Goal: Information Seeking & Learning: Learn about a topic

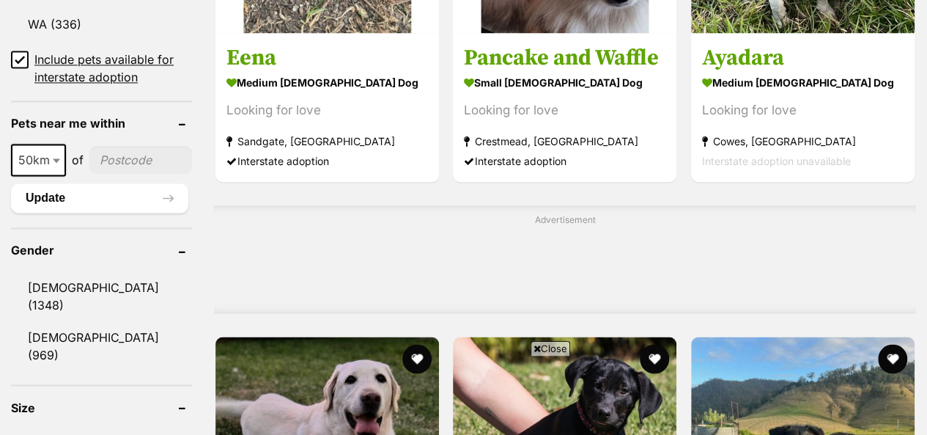
scroll to position [1173, 0]
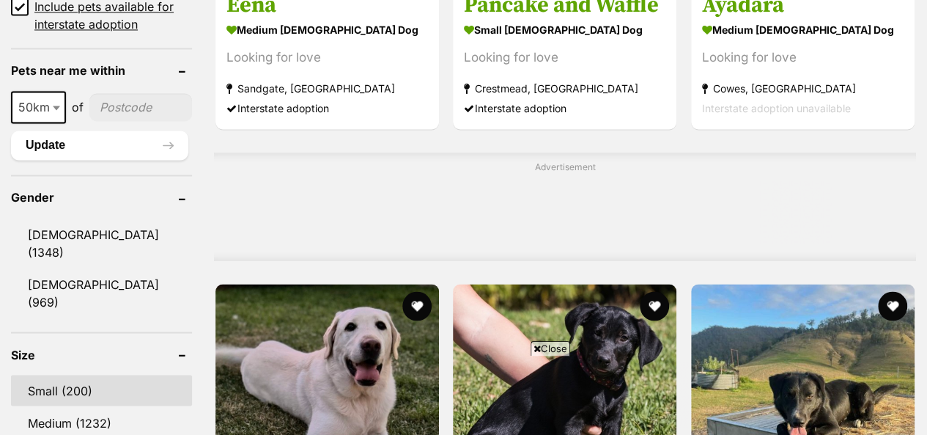
click at [60, 375] on link "Small (200)" at bounding box center [101, 390] width 181 height 31
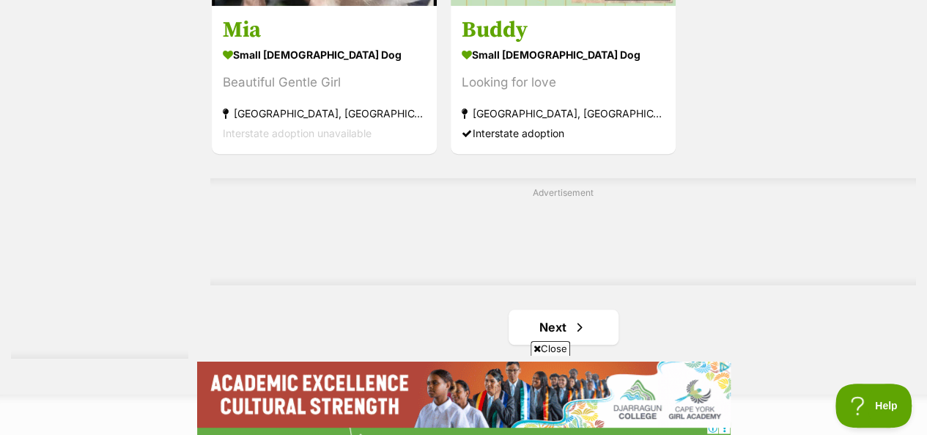
scroll to position [3446, 0]
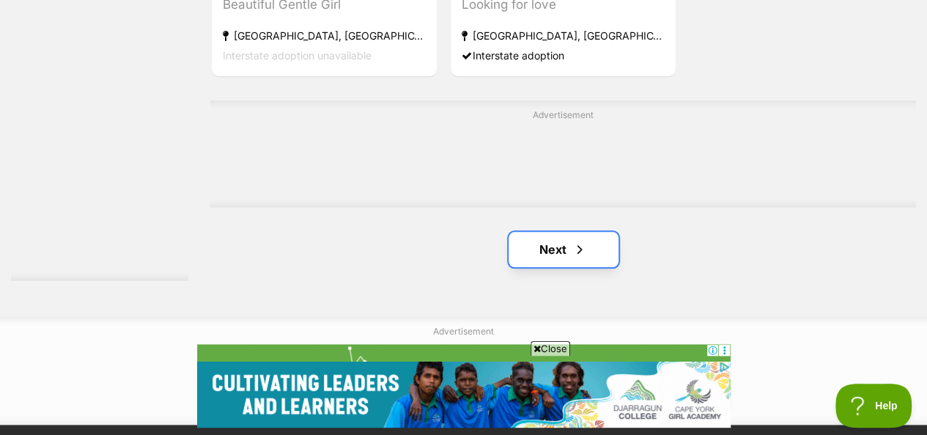
click at [552, 232] on link "Next" at bounding box center [564, 249] width 110 height 35
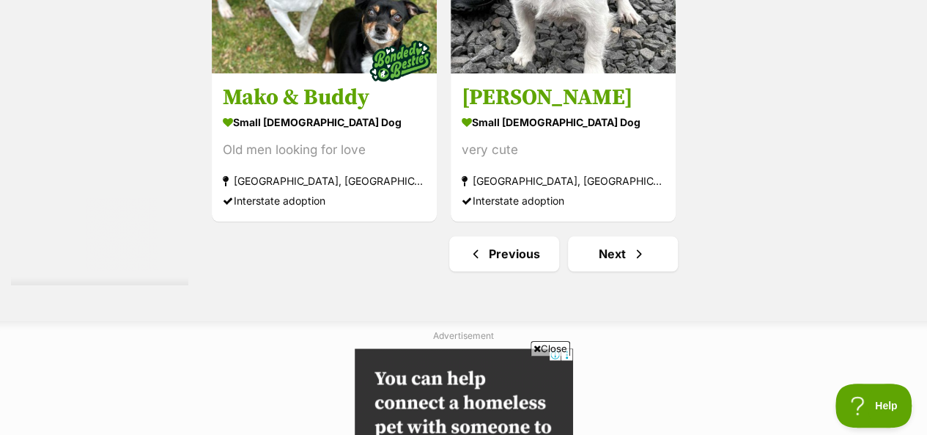
scroll to position [3519, 0]
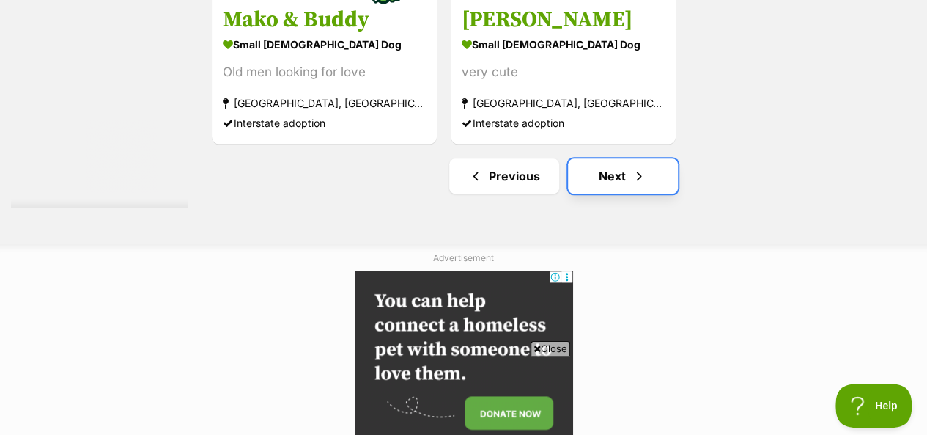
click at [602, 158] on link "Next" at bounding box center [623, 175] width 110 height 35
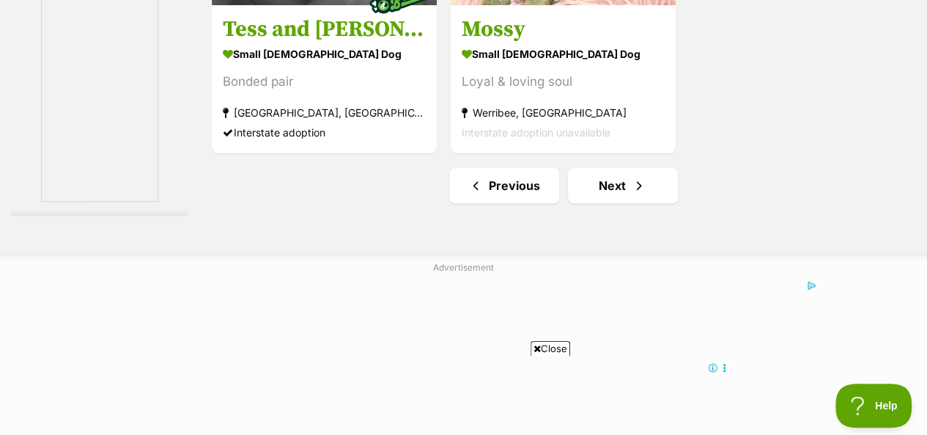
scroll to position [3666, 0]
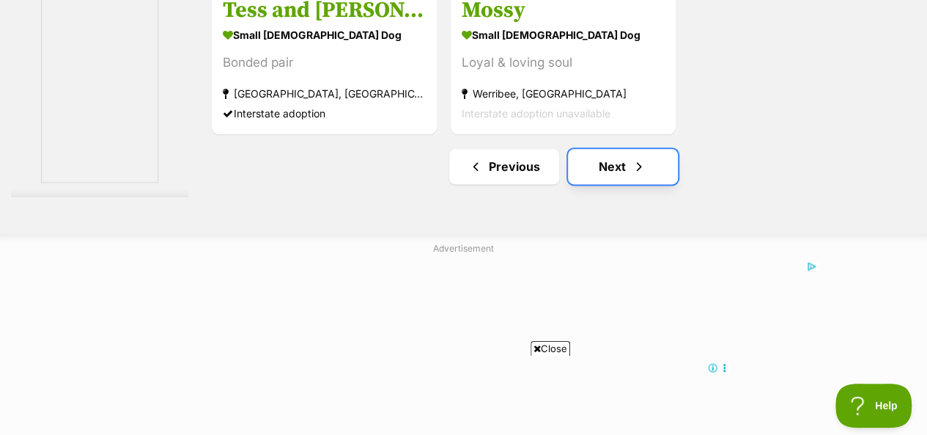
click at [629, 149] on link "Next" at bounding box center [623, 166] width 110 height 35
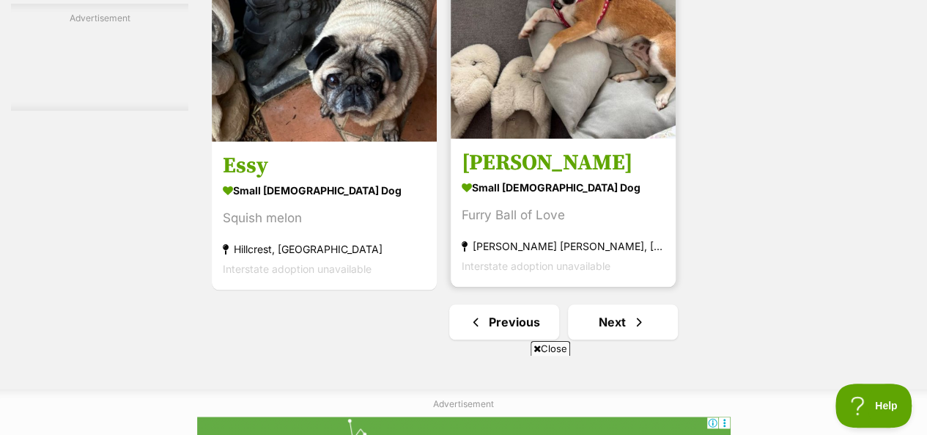
scroll to position [3446, 0]
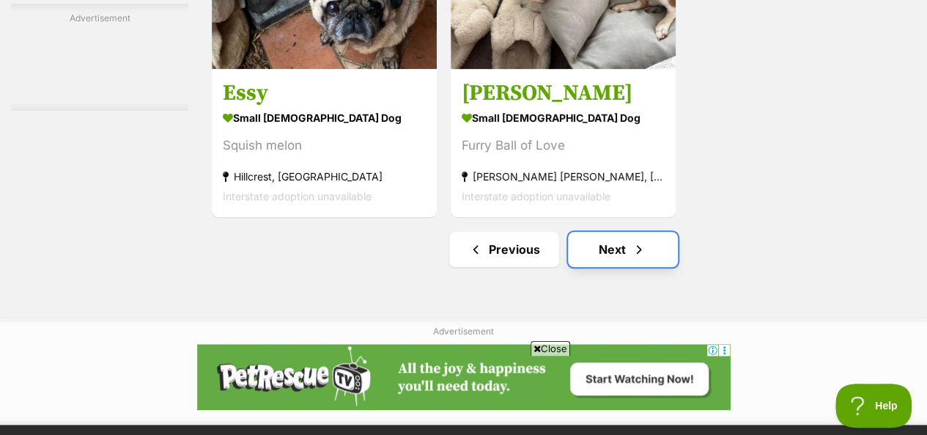
click at [619, 232] on link "Next" at bounding box center [623, 249] width 110 height 35
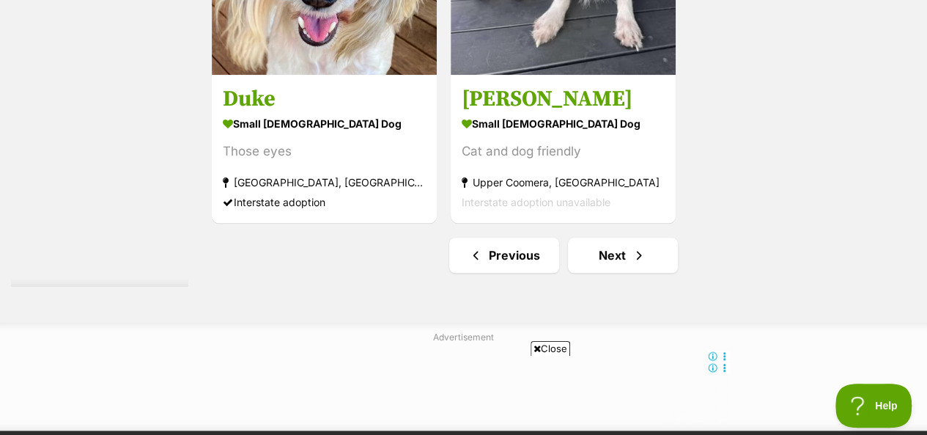
scroll to position [3446, 0]
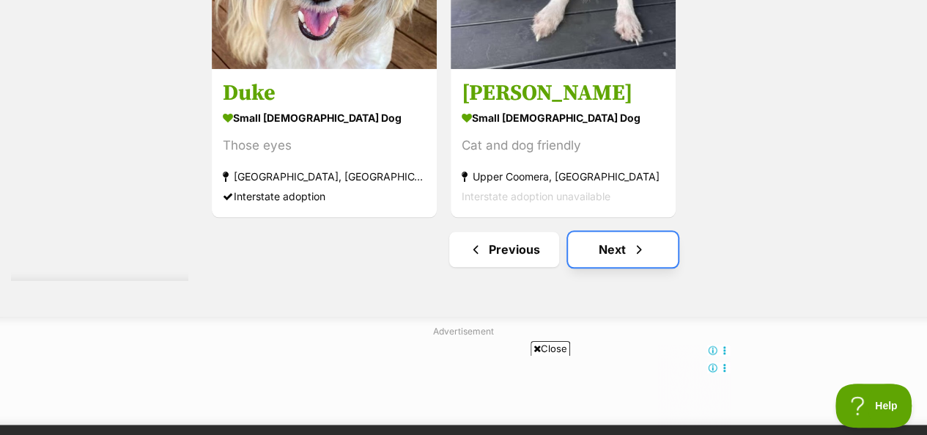
click at [620, 232] on link "Next" at bounding box center [623, 249] width 110 height 35
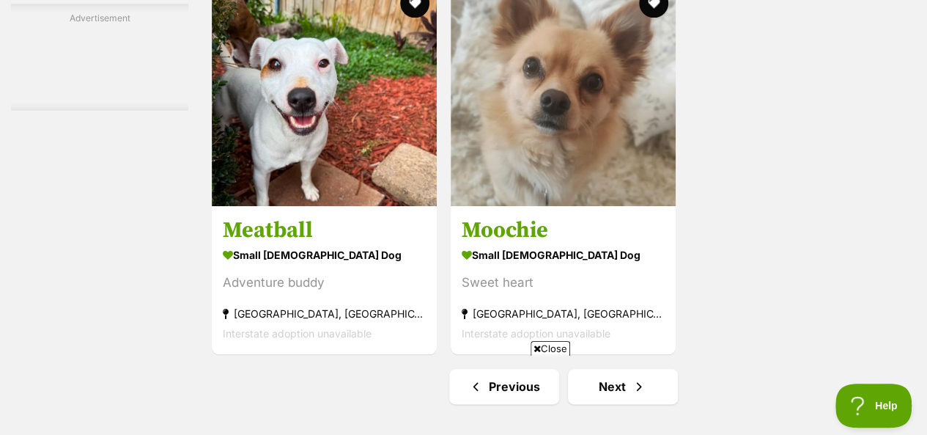
scroll to position [3519, 0]
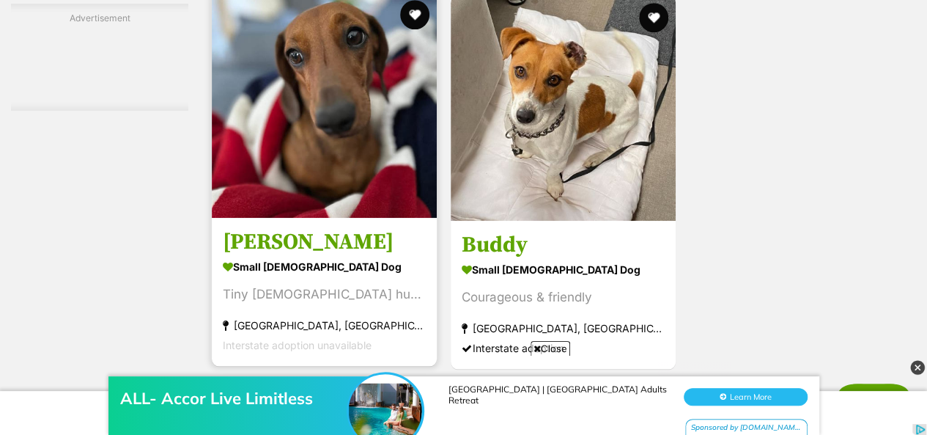
scroll to position [3446, 0]
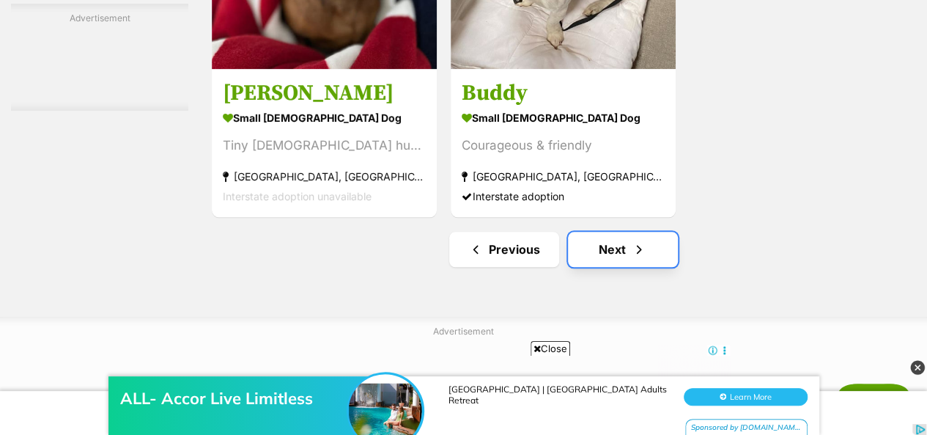
click at [598, 232] on link "Next" at bounding box center [623, 249] width 110 height 35
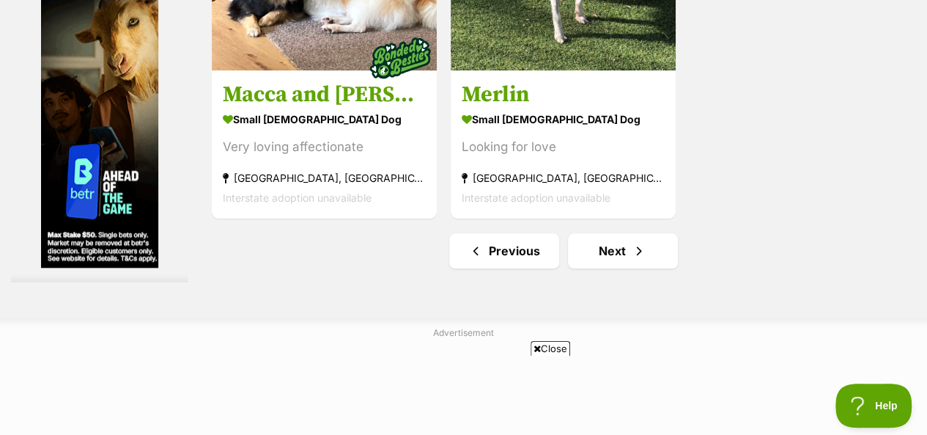
scroll to position [3446, 0]
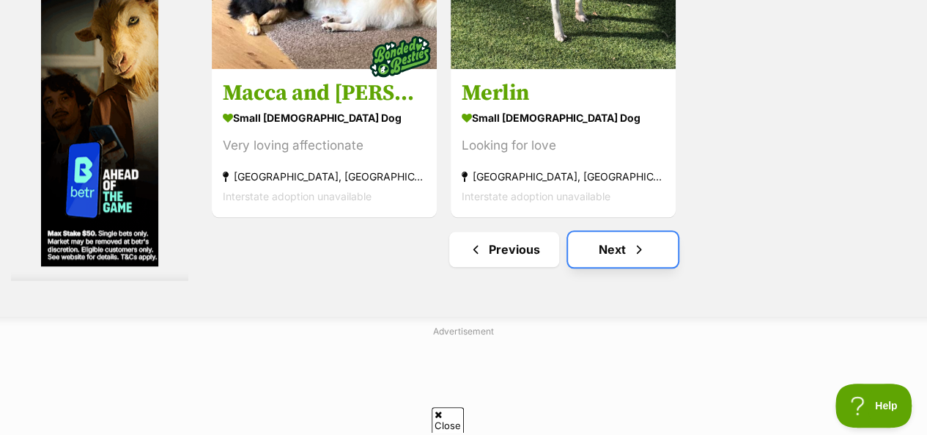
click at [578, 232] on link "Next" at bounding box center [623, 249] width 110 height 35
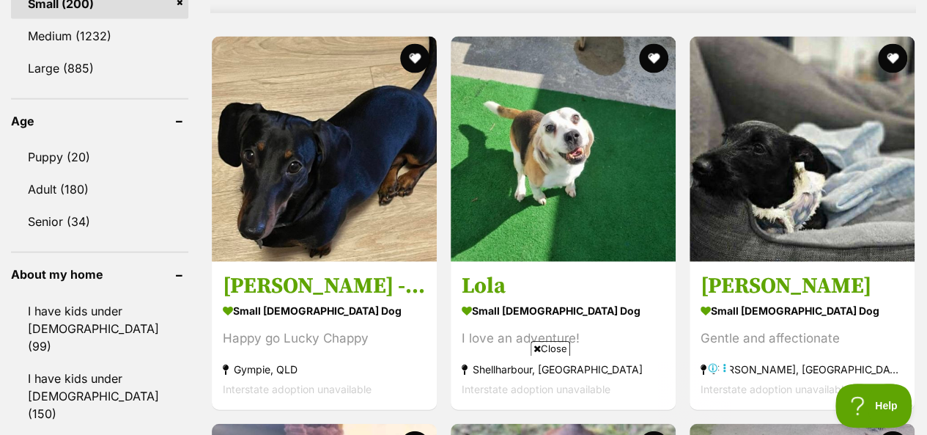
scroll to position [1540, 0]
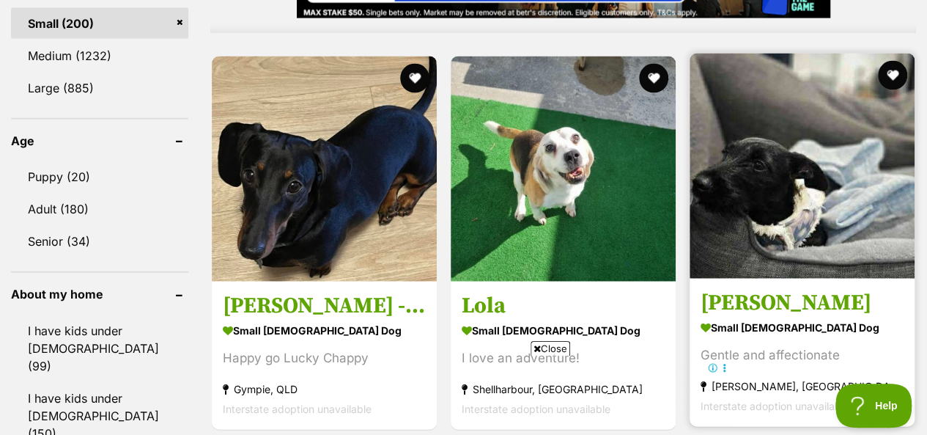
click at [768, 158] on img at bounding box center [802, 166] width 225 height 225
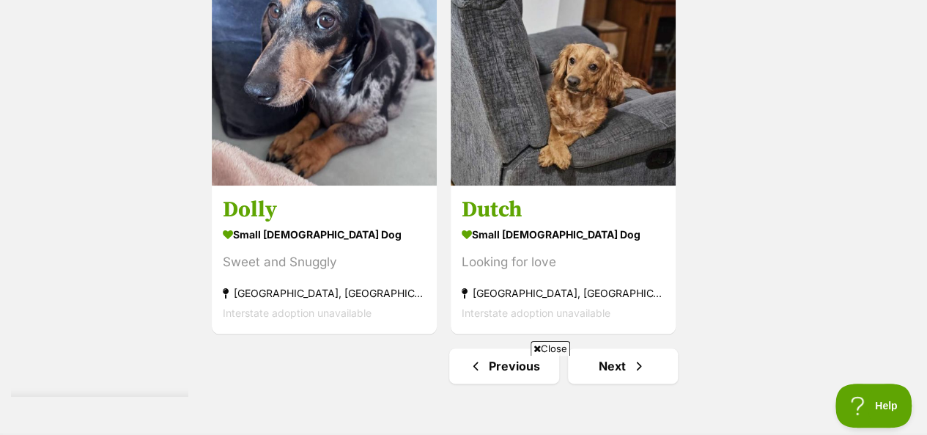
scroll to position [3519, 0]
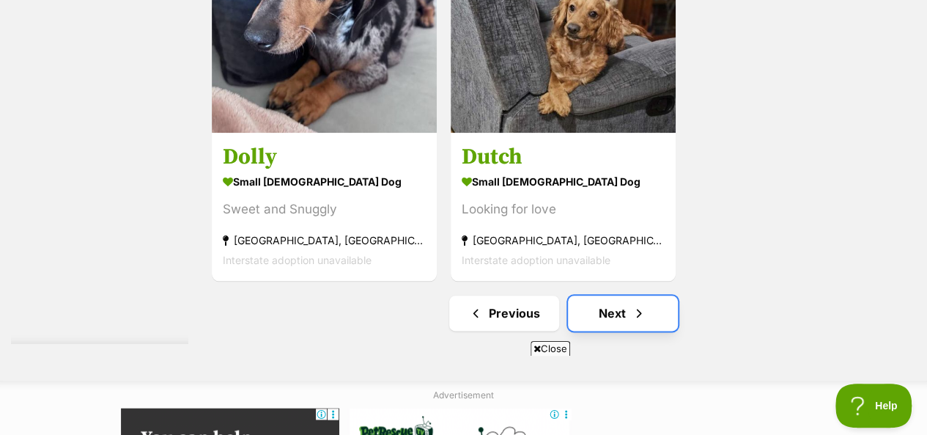
click at [588, 295] on link "Next" at bounding box center [623, 312] width 110 height 35
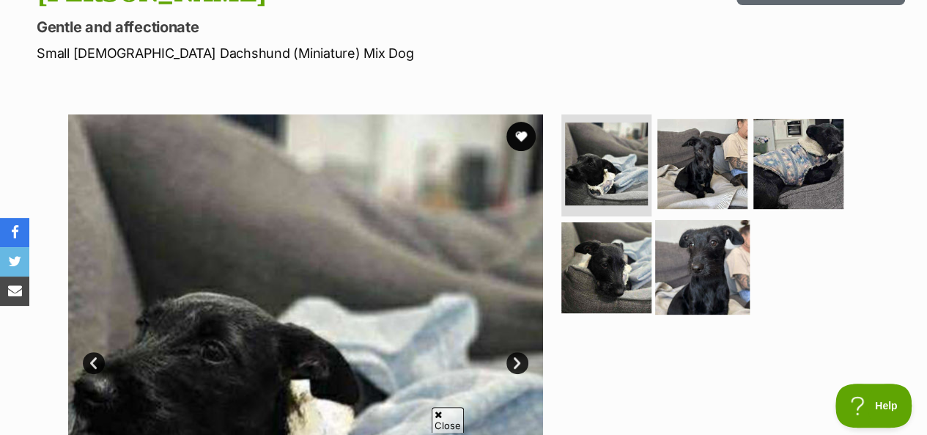
click at [721, 244] on img at bounding box center [702, 267] width 95 height 95
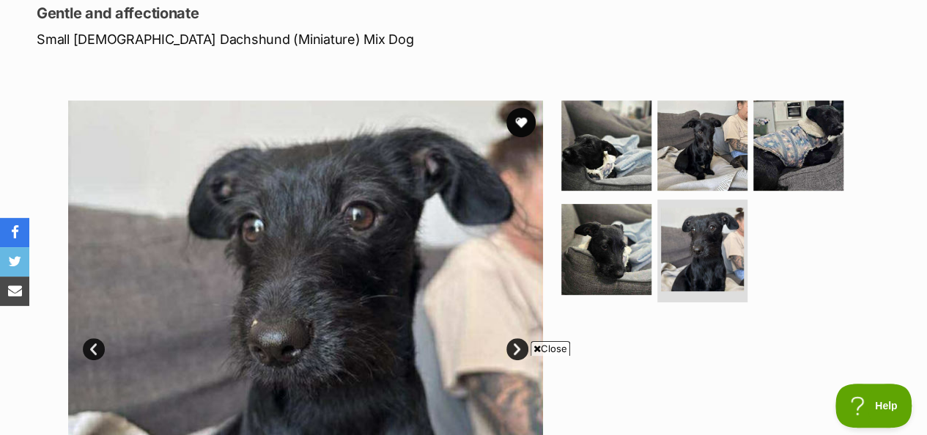
scroll to position [220, 0]
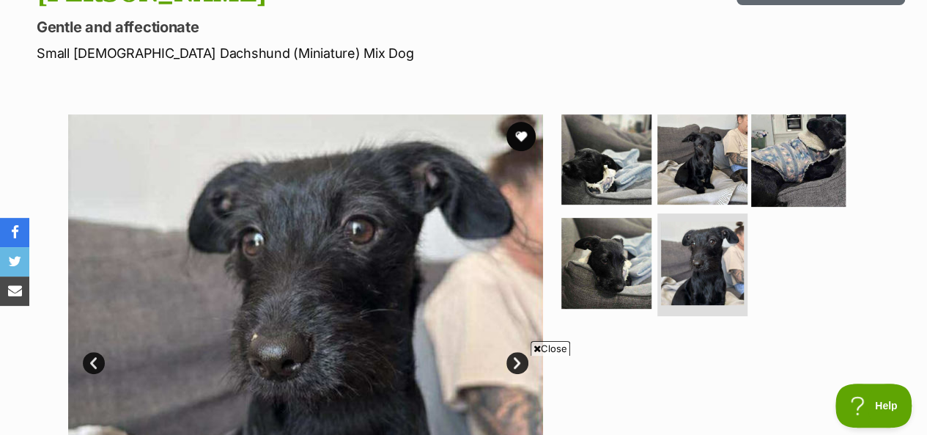
click at [798, 154] on img at bounding box center [798, 158] width 95 height 95
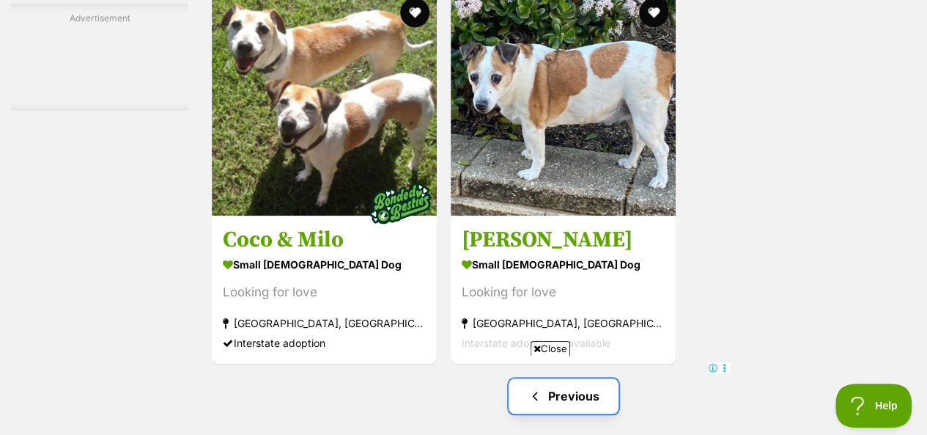
click at [576, 378] on link "Previous" at bounding box center [564, 395] width 110 height 35
